Goal: Information Seeking & Learning: Check status

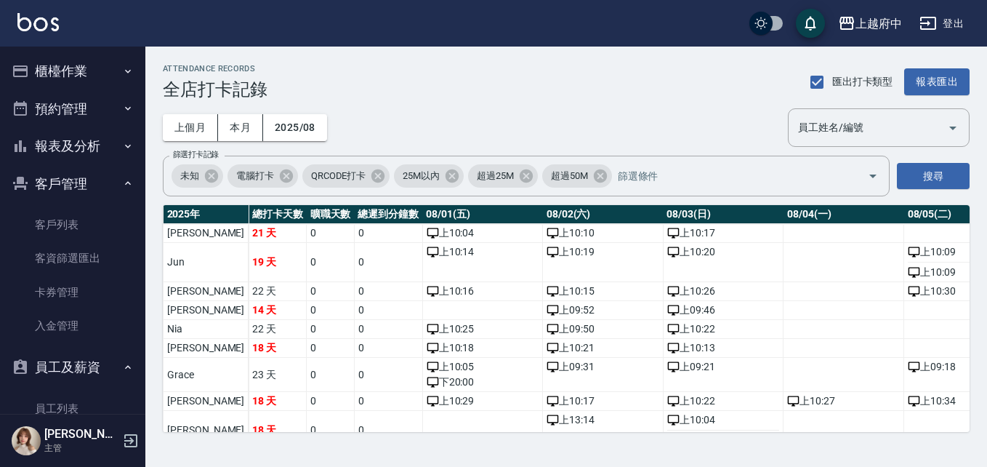
scroll to position [218, 0]
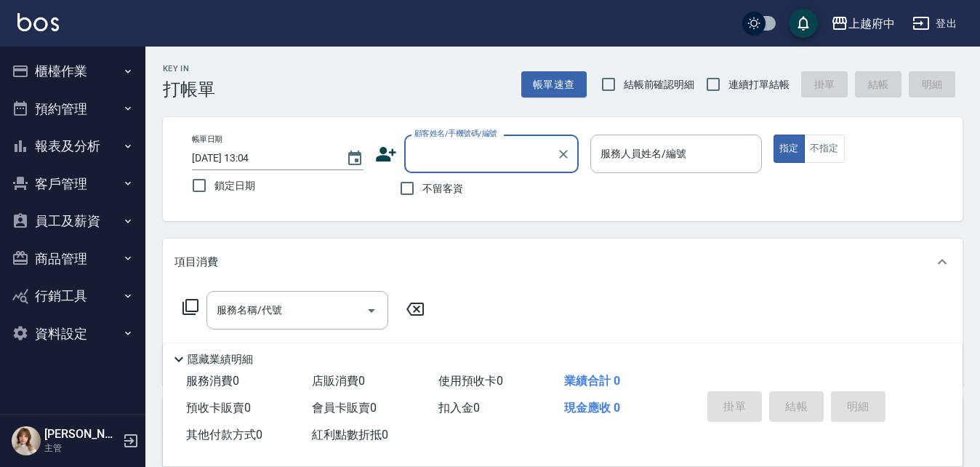
click at [111, 73] on button "櫃檯作業" at bounding box center [73, 71] width 134 height 38
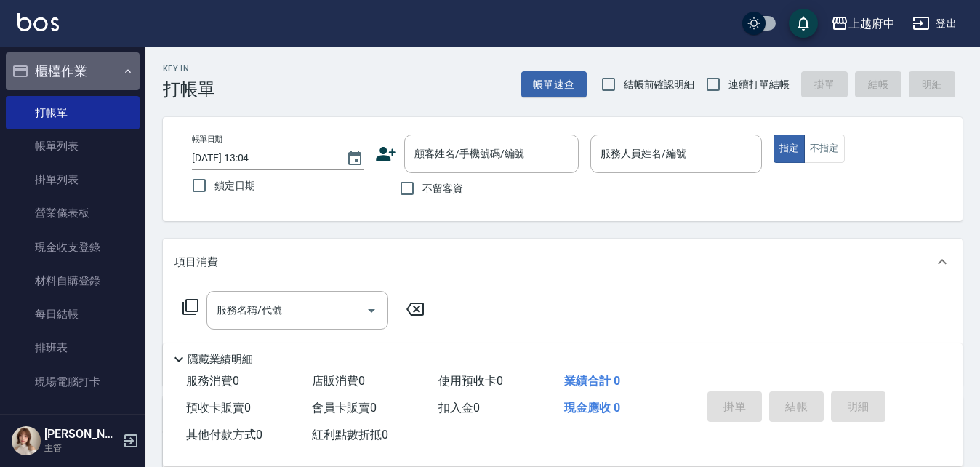
click at [107, 68] on button "櫃檯作業" at bounding box center [73, 71] width 134 height 38
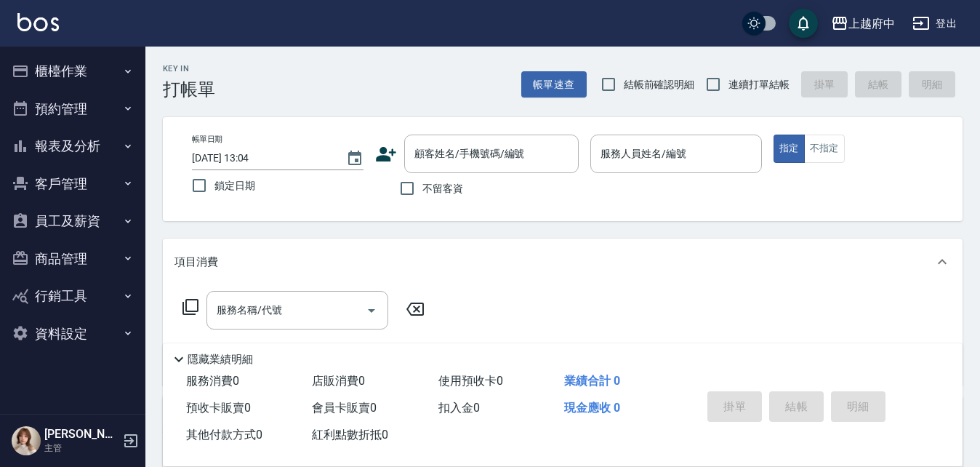
click at [109, 117] on button "預約管理" at bounding box center [73, 109] width 134 height 38
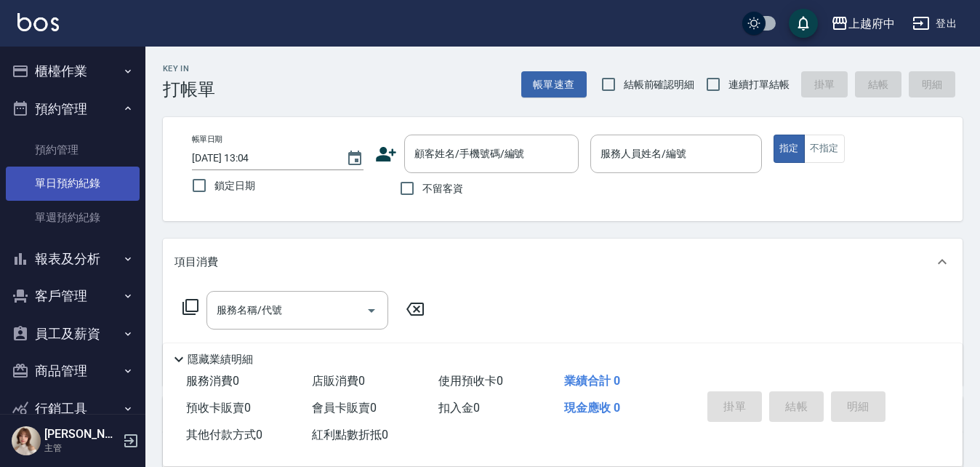
scroll to position [68, 0]
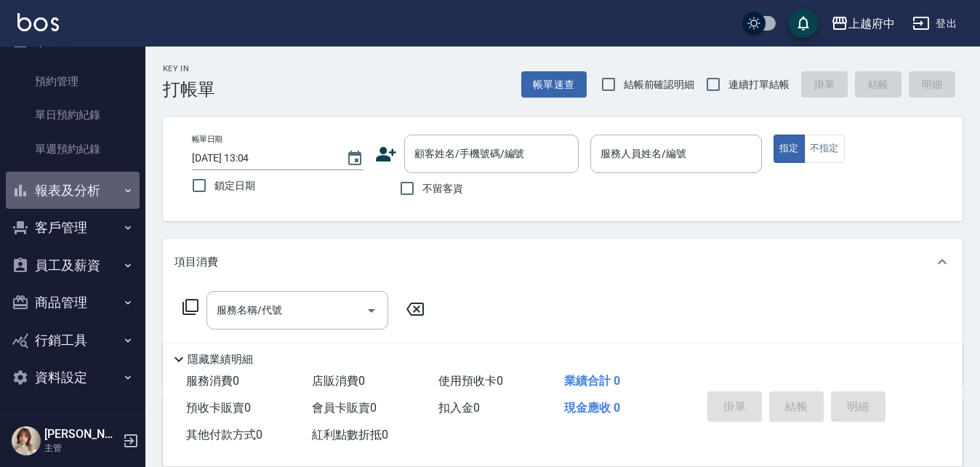
click at [93, 190] on button "報表及分析" at bounding box center [73, 191] width 134 height 38
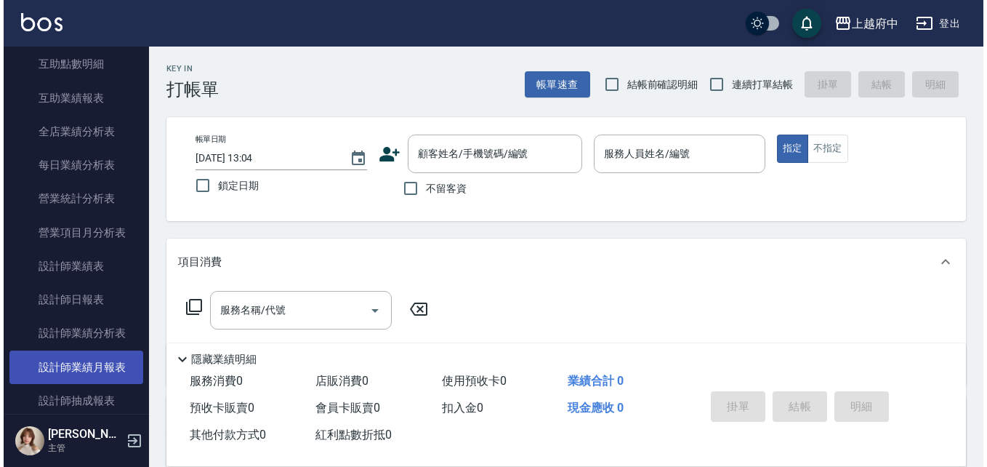
scroll to position [577, 0]
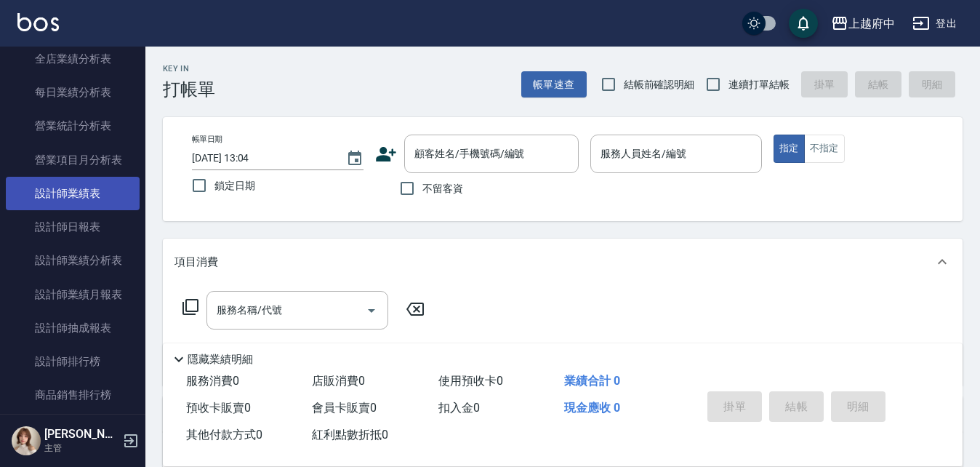
click at [83, 190] on link "設計師業績表" at bounding box center [73, 193] width 134 height 33
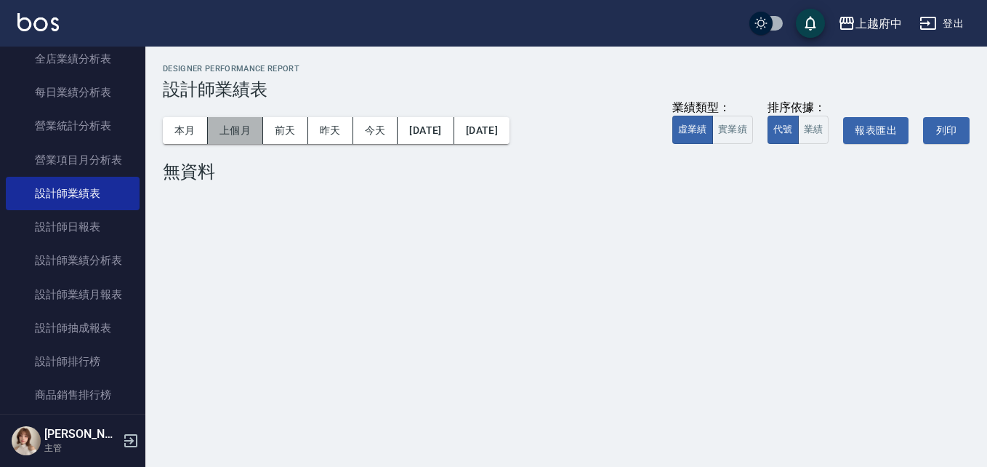
drag, startPoint x: 230, startPoint y: 125, endPoint x: 233, endPoint y: 135, distance: 10.4
click at [231, 124] on button "上個月" at bounding box center [235, 130] width 55 height 27
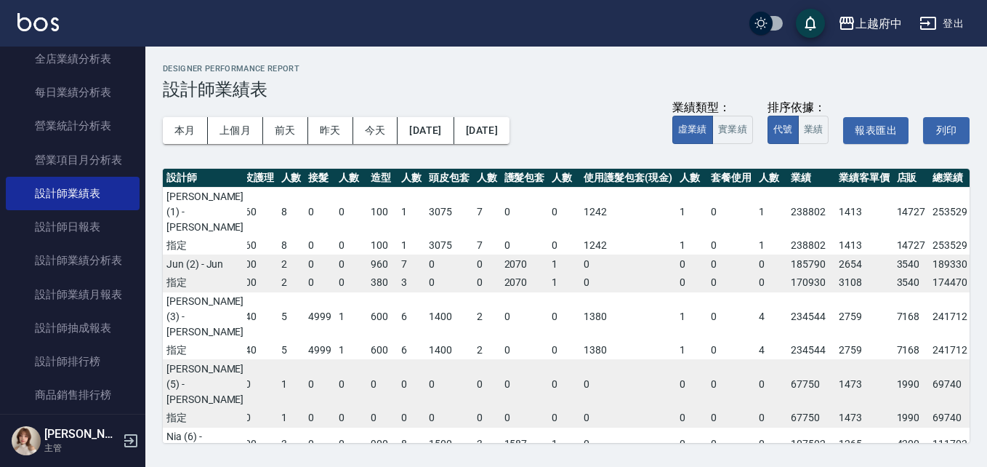
scroll to position [0, 585]
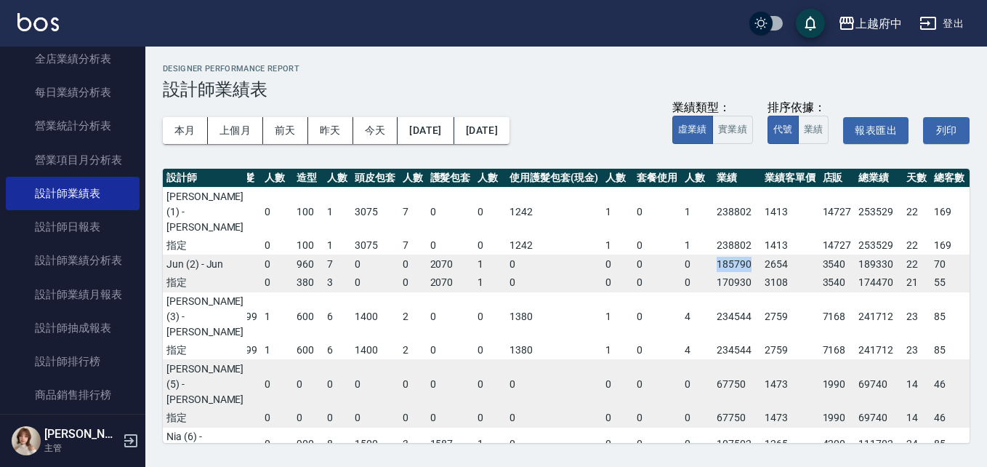
drag, startPoint x: 665, startPoint y: 277, endPoint x: 703, endPoint y: 279, distance: 38.6
click at [713, 273] on td "185790" at bounding box center [737, 263] width 48 height 19
